Goal: Navigation & Orientation: Find specific page/section

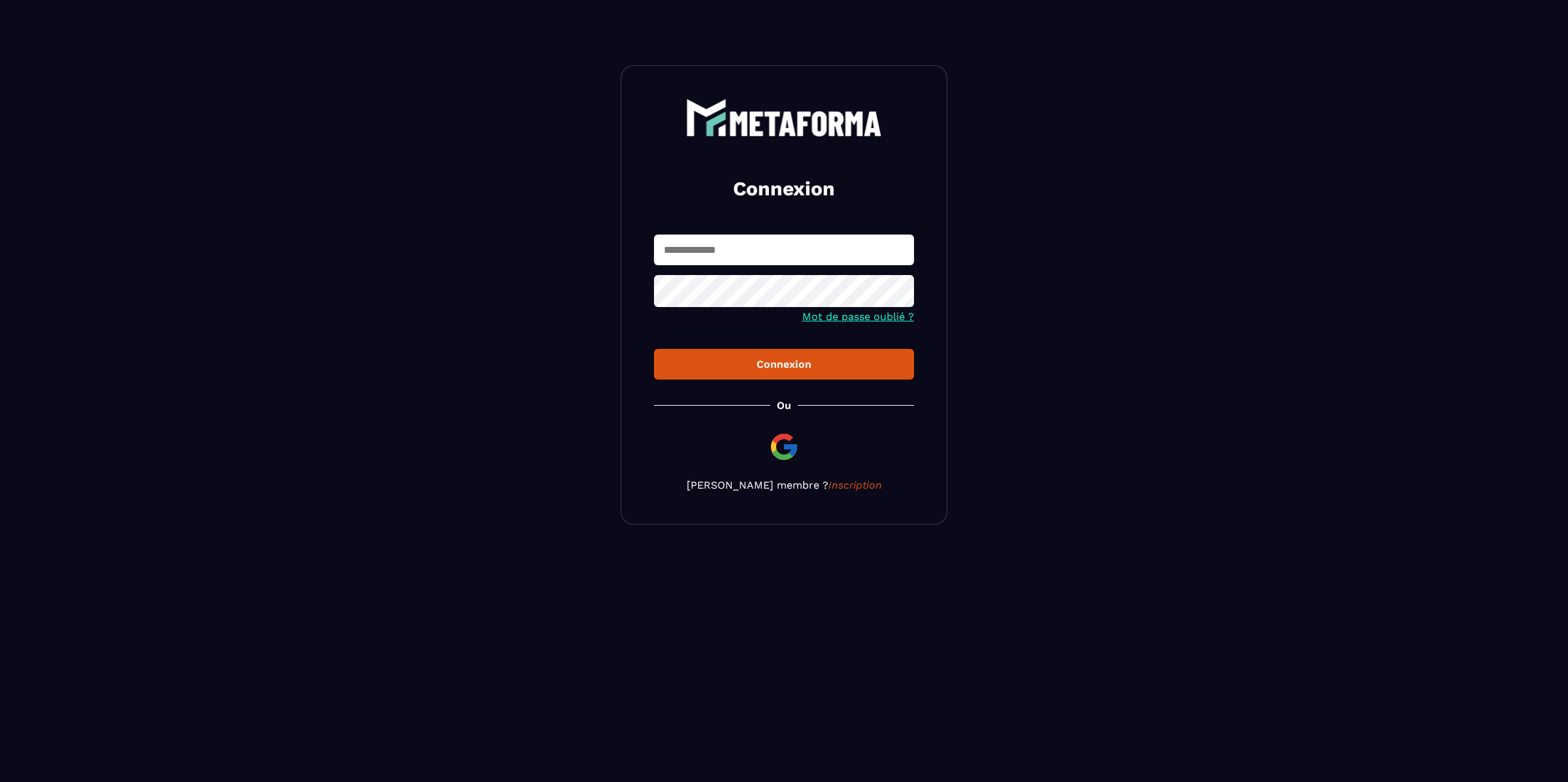
click at [778, 259] on input "text" at bounding box center [784, 250] width 260 height 31
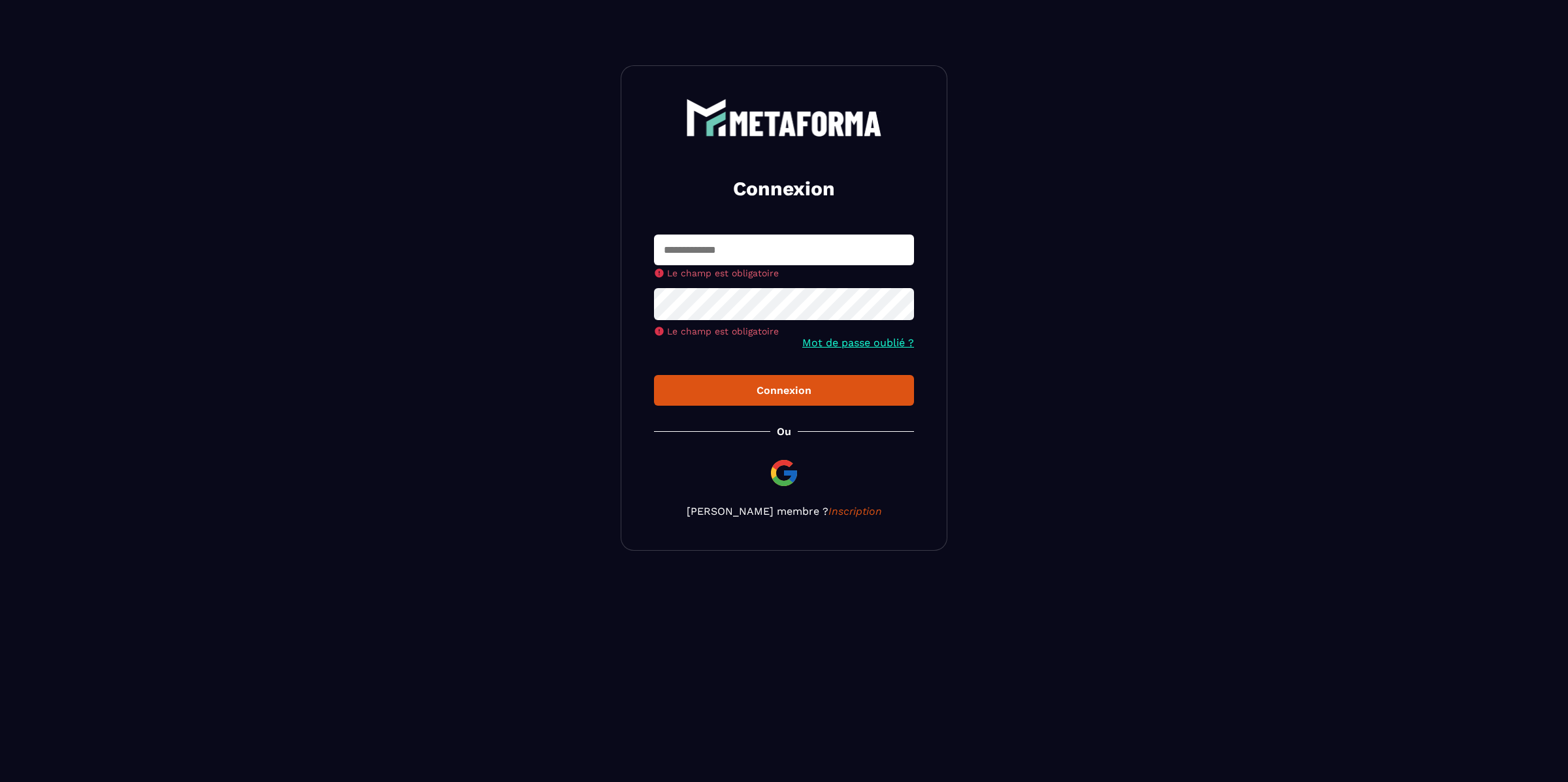
click at [781, 463] on img at bounding box center [784, 472] width 32 height 32
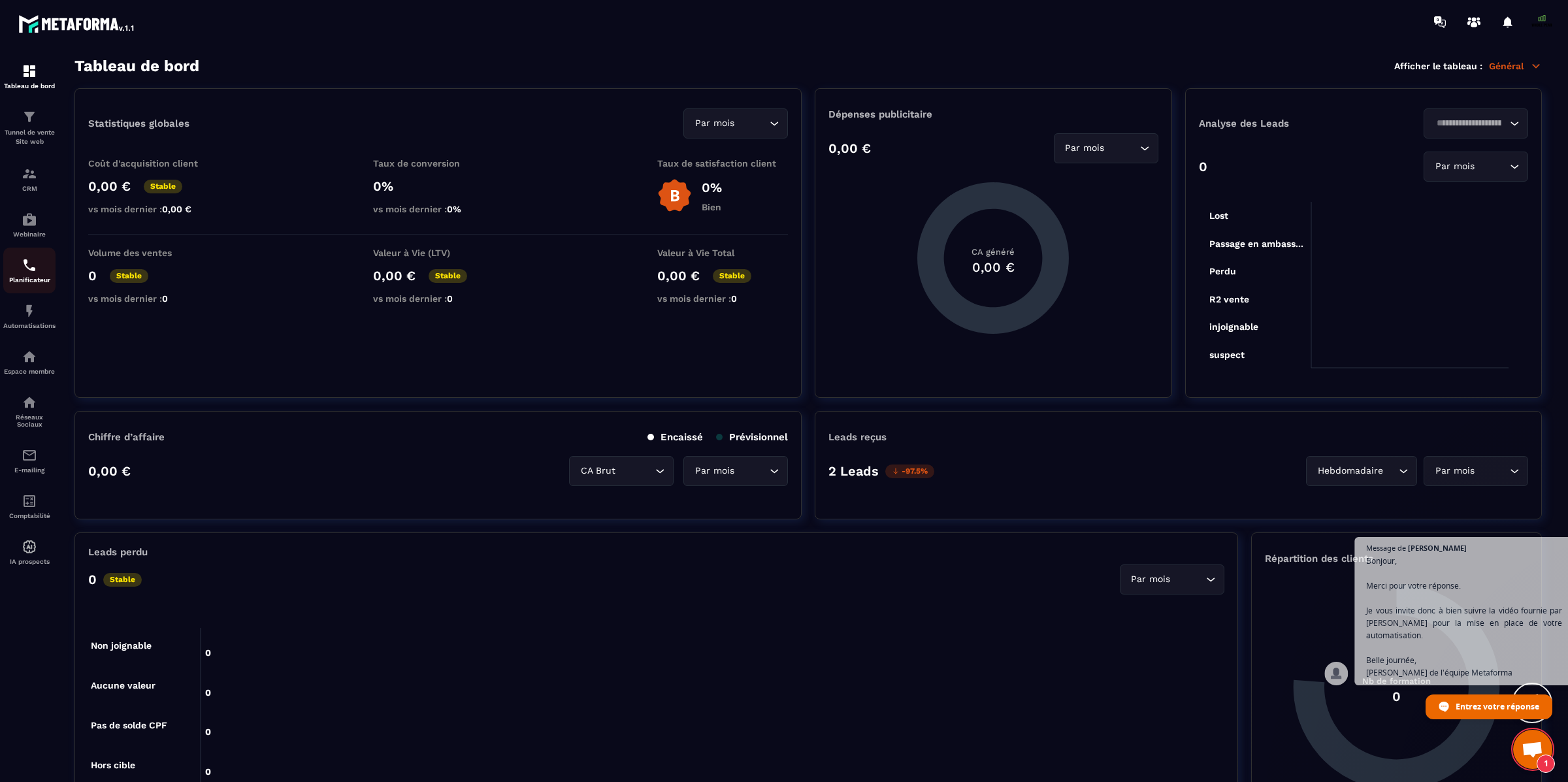
click at [26, 273] on img at bounding box center [29, 264] width 15 height 15
